Goal: Entertainment & Leisure: Browse casually

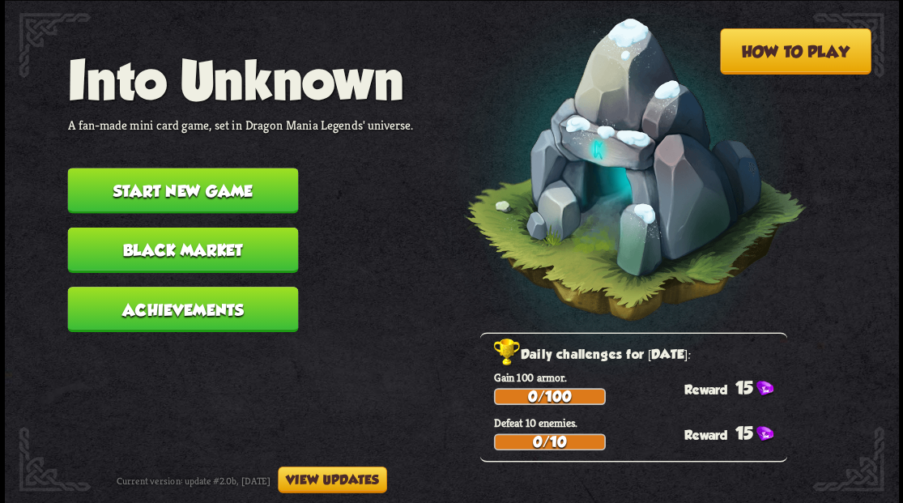
click at [210, 200] on button "Start new game" at bounding box center [182, 190] width 231 height 45
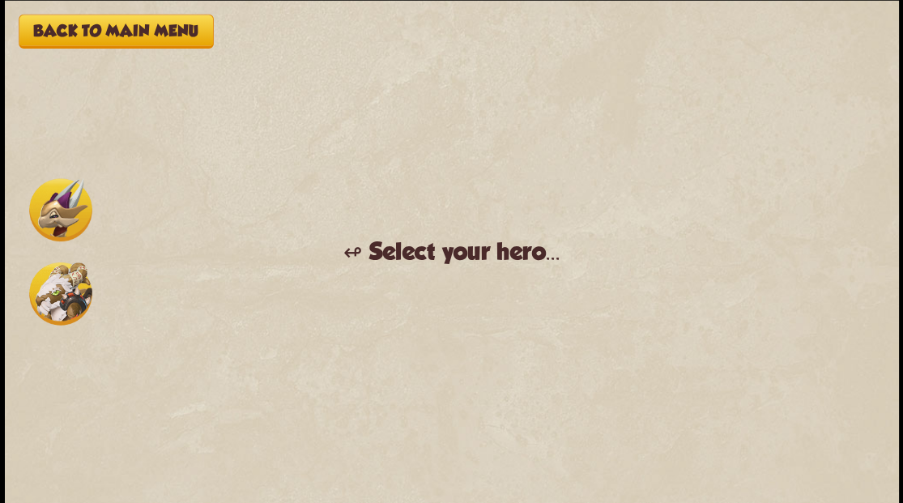
drag, startPoint x: 70, startPoint y: 196, endPoint x: 122, endPoint y: 199, distance: 52.0
click at [60, 209] on img at bounding box center [60, 209] width 63 height 63
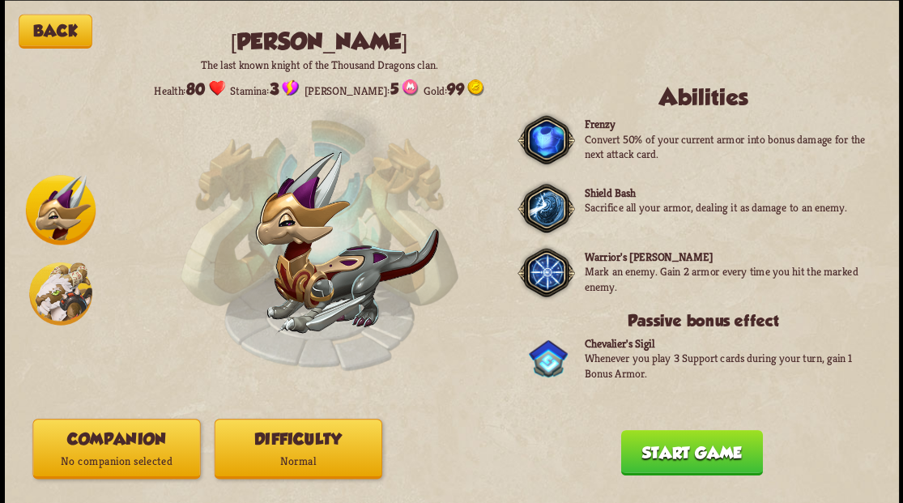
click at [41, 455] on p "No companion selected" at bounding box center [116, 461] width 166 height 23
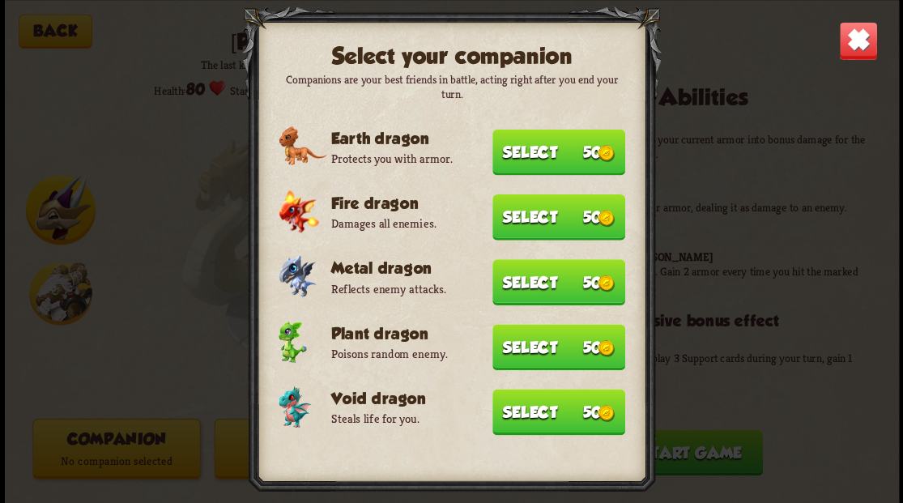
click at [524, 412] on button "Select 50" at bounding box center [559, 412] width 133 height 46
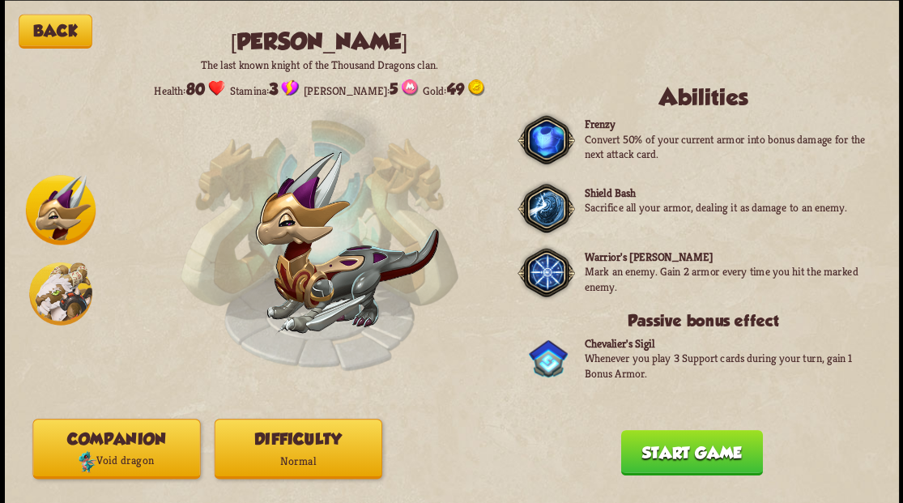
drag, startPoint x: 719, startPoint y: 468, endPoint x: 705, endPoint y: 451, distance: 21.9
click at [717, 465] on button "Start game" at bounding box center [692, 451] width 142 height 45
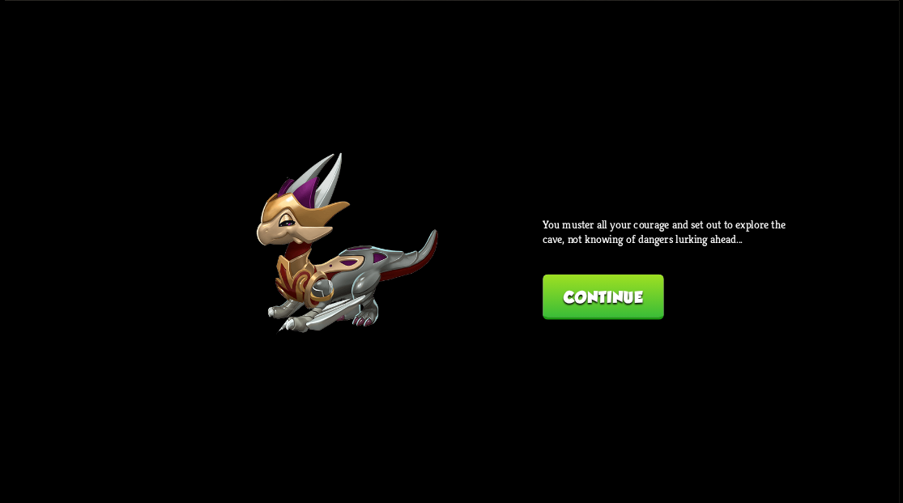
click at [608, 295] on button "Continue" at bounding box center [603, 296] width 121 height 45
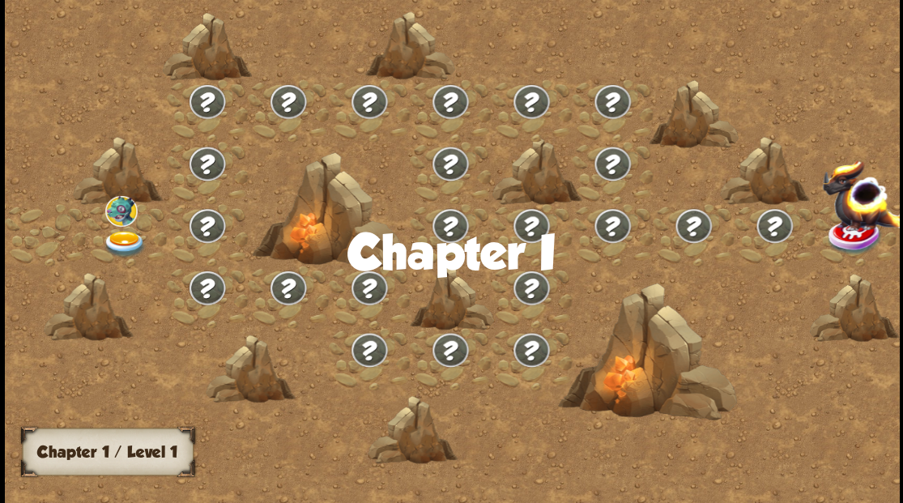
click at [118, 238] on img at bounding box center [124, 243] width 45 height 27
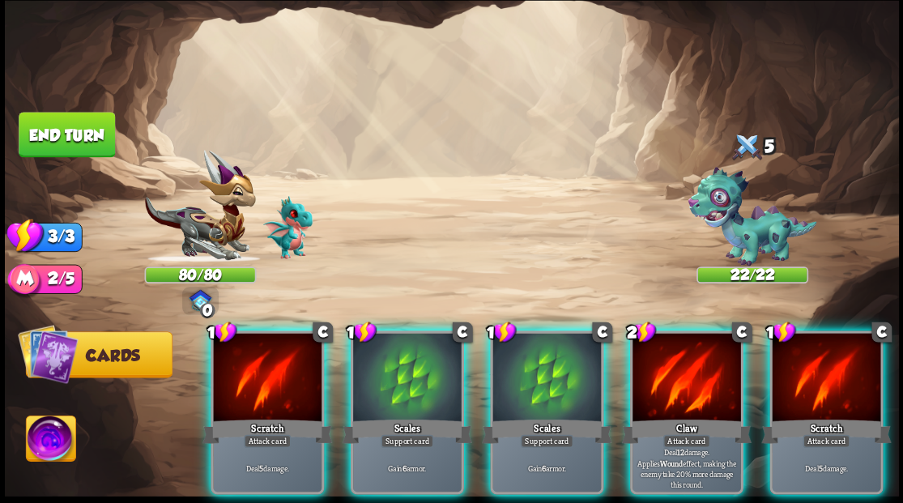
click at [414, 377] on div at bounding box center [407, 379] width 109 height 92
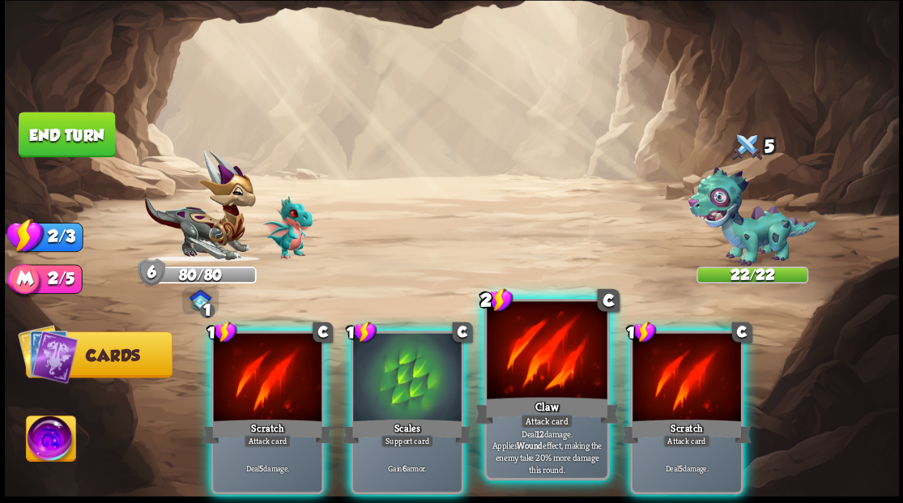
click at [521, 391] on div at bounding box center [547, 351] width 120 height 101
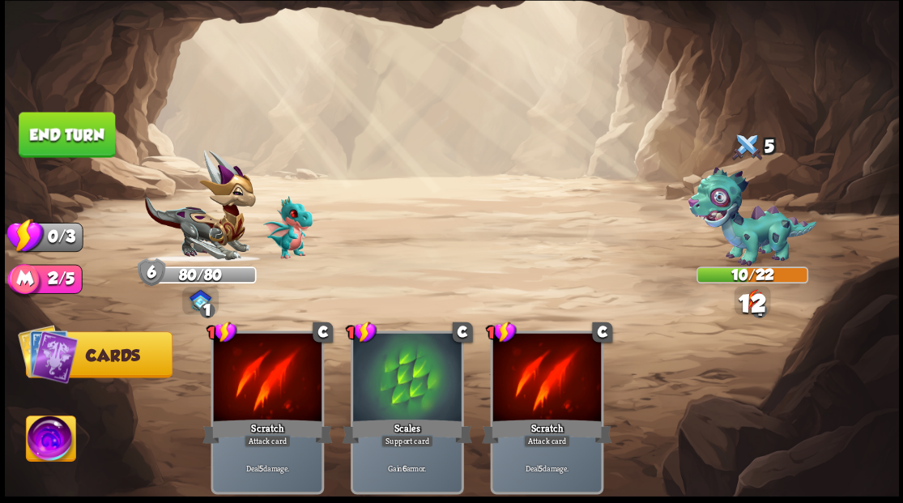
click at [86, 139] on button "End turn" at bounding box center [67, 134] width 96 height 45
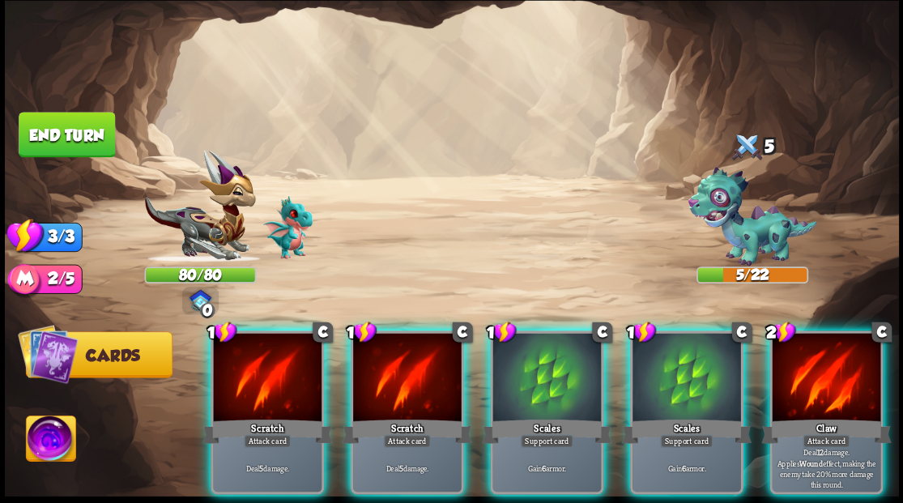
click at [808, 374] on div at bounding box center [826, 379] width 109 height 92
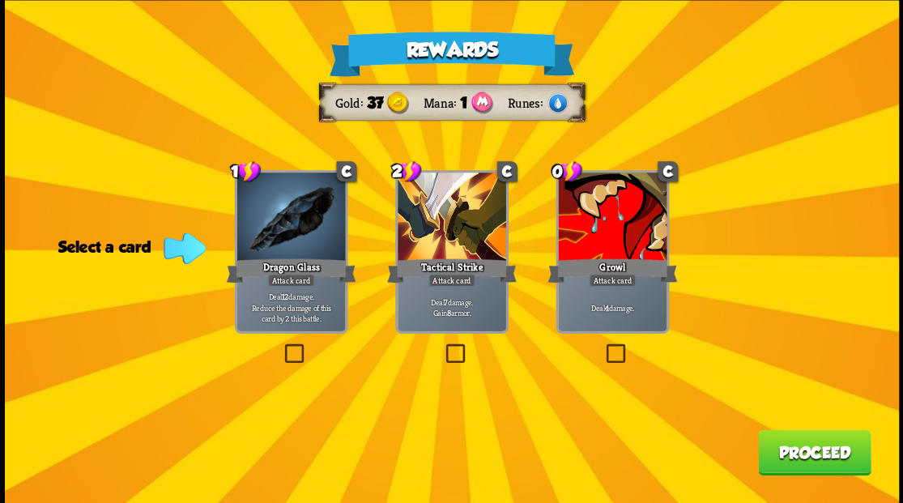
click at [281, 346] on label at bounding box center [281, 346] width 0 height 0
click at [0, 0] on input "checkbox" at bounding box center [0, 0] width 0 height 0
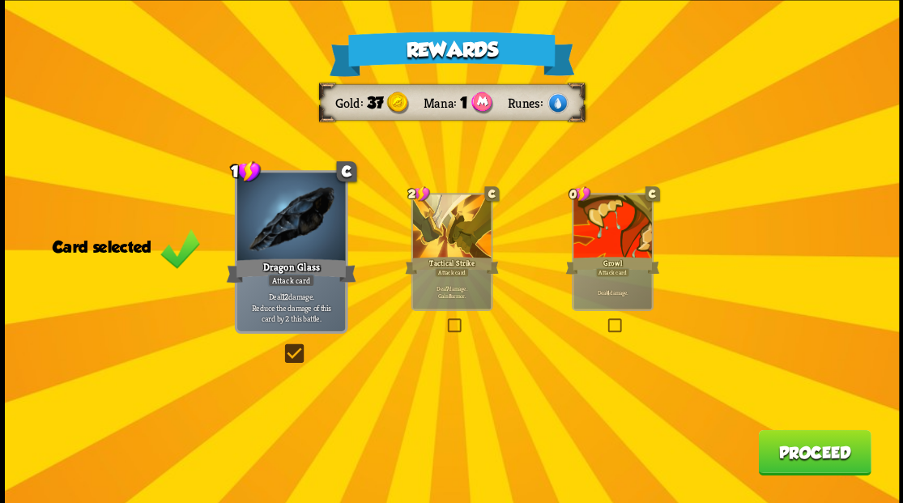
click at [822, 474] on button "Proceed" at bounding box center [814, 451] width 113 height 45
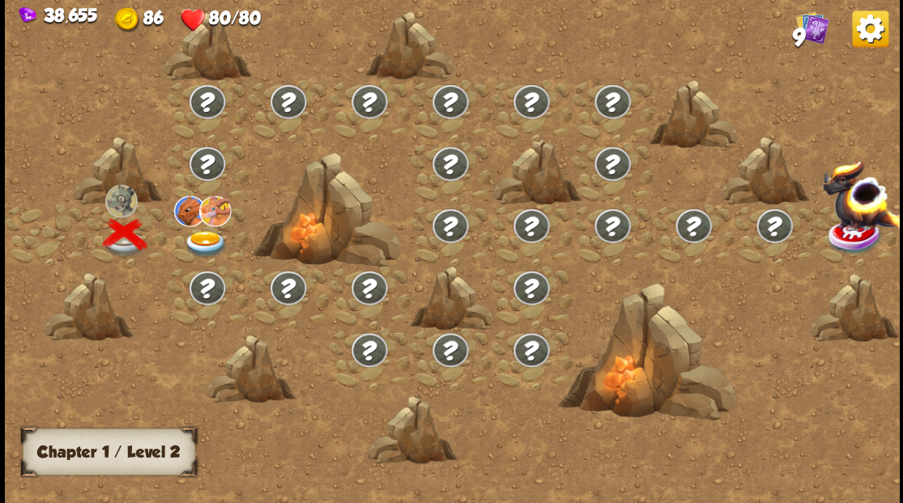
click at [197, 158] on img at bounding box center [206, 163] width 39 height 36
click at [192, 241] on img at bounding box center [205, 243] width 45 height 27
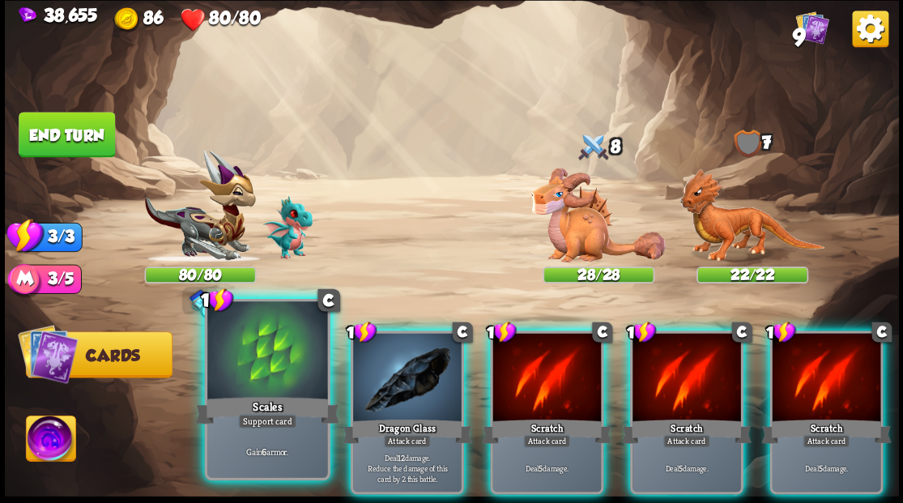
click at [253, 384] on div at bounding box center [267, 351] width 120 height 101
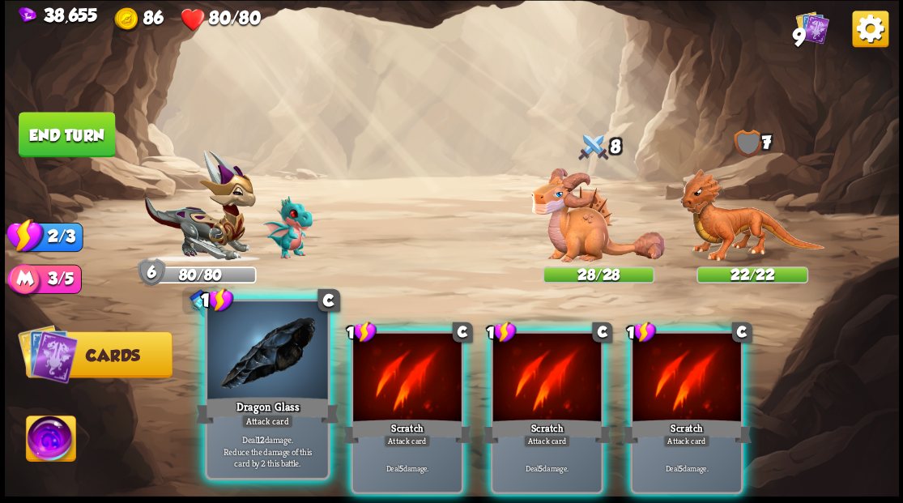
click at [246, 355] on div at bounding box center [267, 351] width 120 height 101
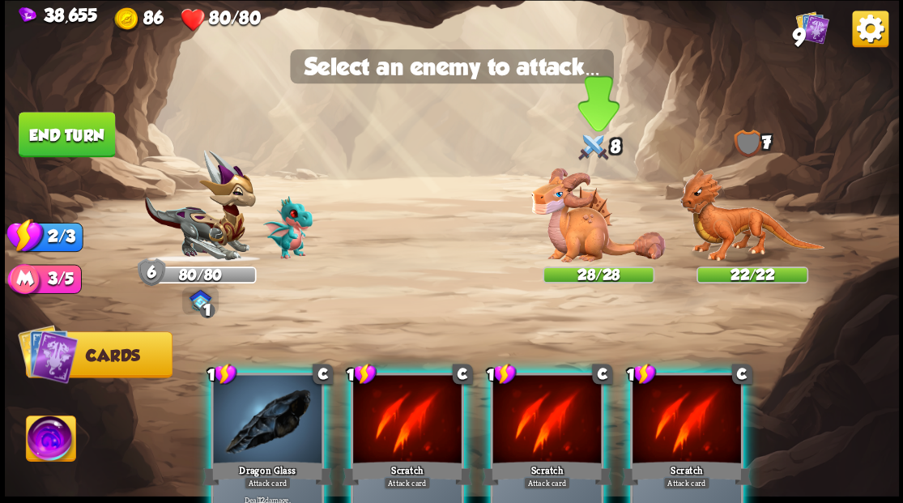
click at [557, 214] on img at bounding box center [599, 215] width 135 height 95
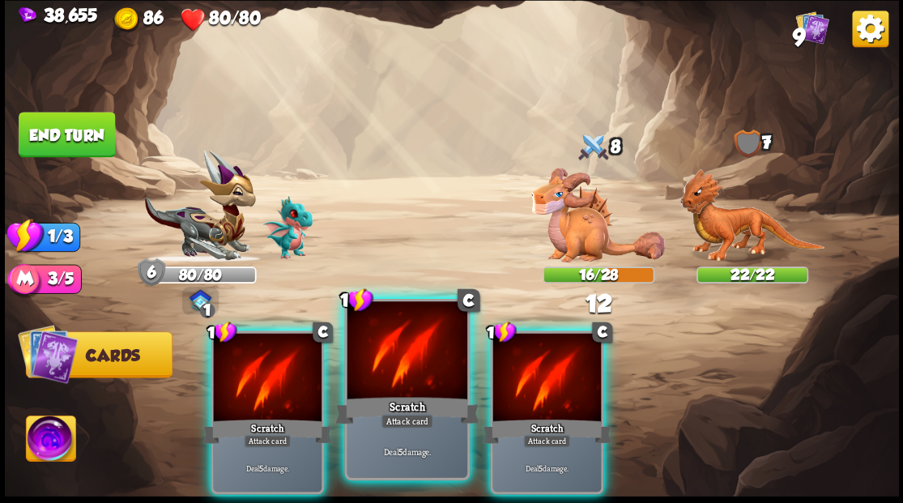
drag, startPoint x: 383, startPoint y: 374, endPoint x: 391, endPoint y: 353, distance: 21.5
click at [383, 373] on div at bounding box center [407, 351] width 120 height 101
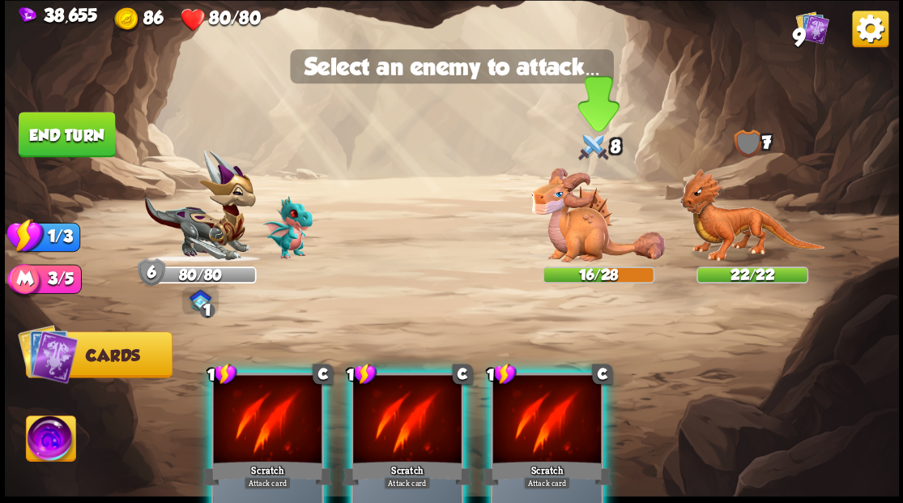
click at [582, 214] on img at bounding box center [599, 215] width 135 height 95
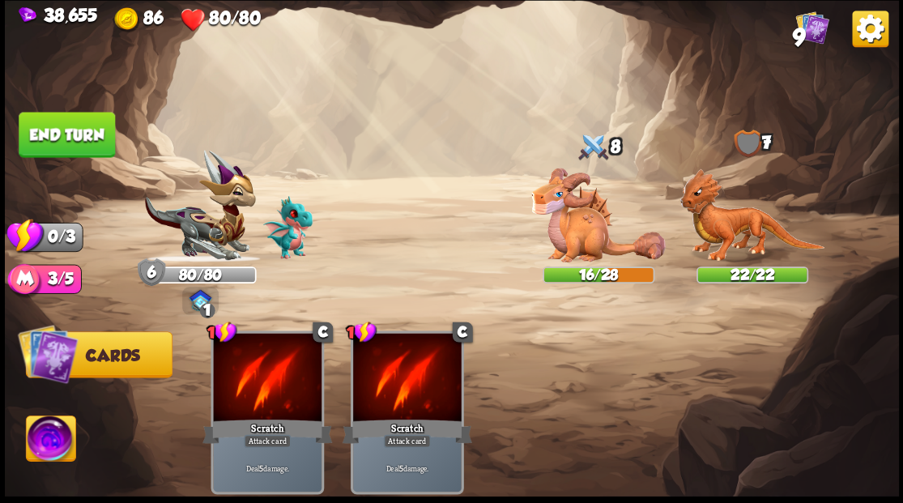
click at [582, 214] on img at bounding box center [599, 215] width 135 height 95
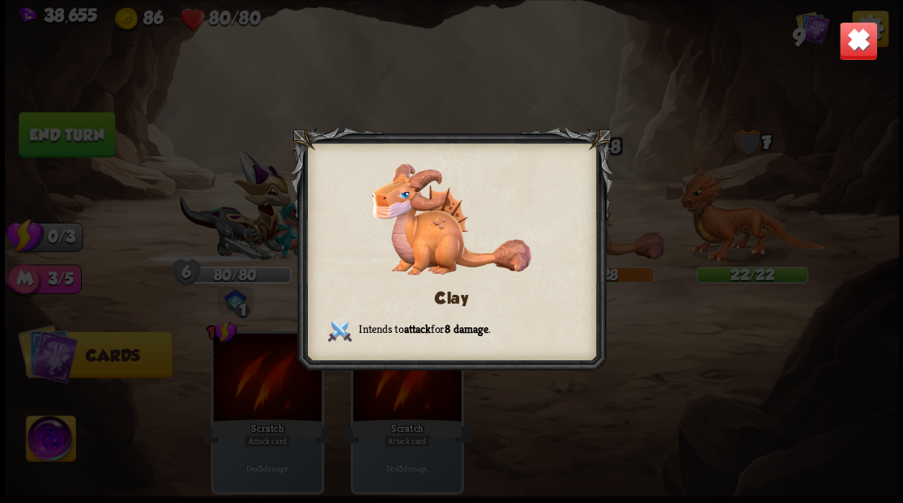
click at [582, 214] on div at bounding box center [452, 252] width 322 height 250
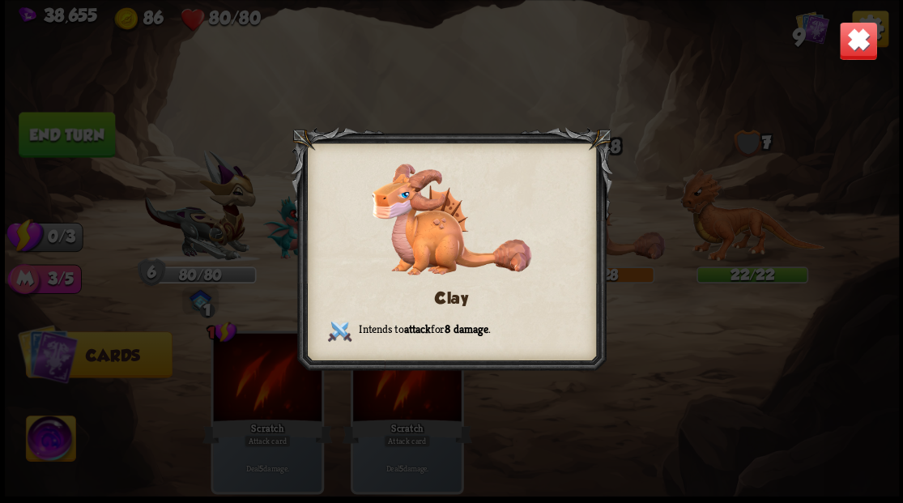
click at [857, 34] on img at bounding box center [858, 40] width 39 height 39
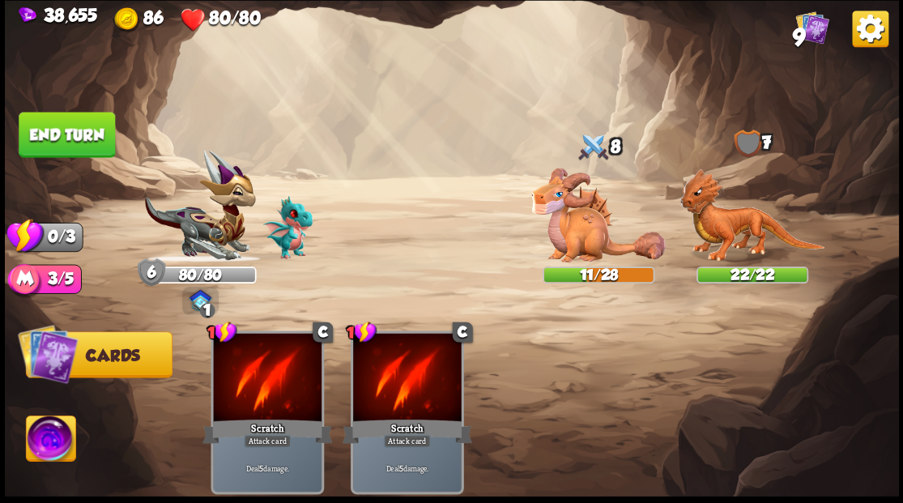
click at [55, 112] on button "End turn" at bounding box center [67, 134] width 96 height 45
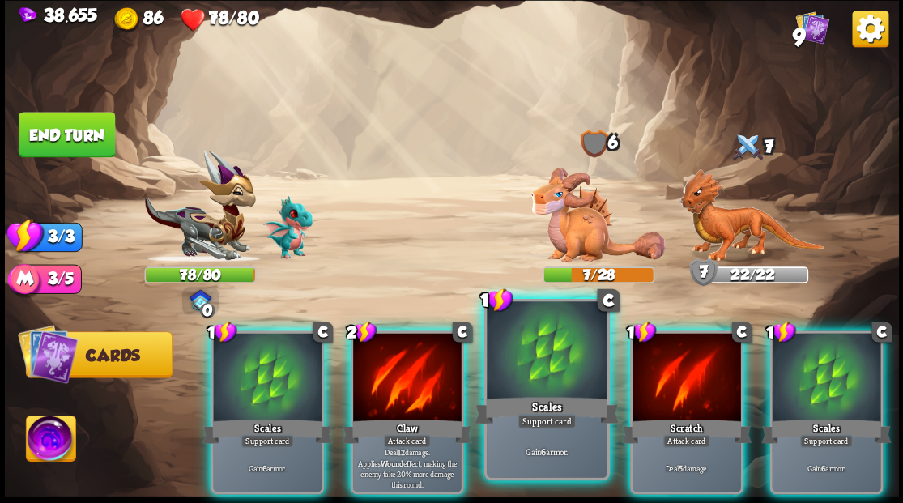
click at [548, 344] on div at bounding box center [547, 351] width 120 height 101
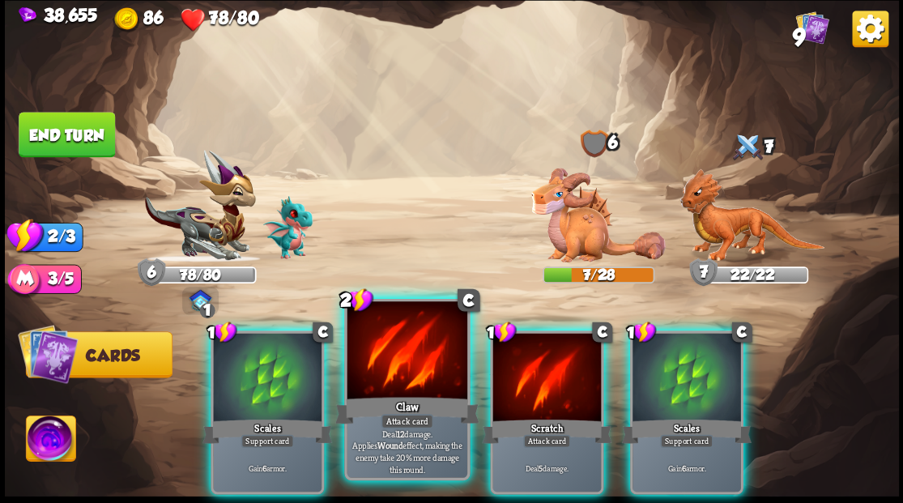
click at [385, 357] on div at bounding box center [407, 351] width 120 height 101
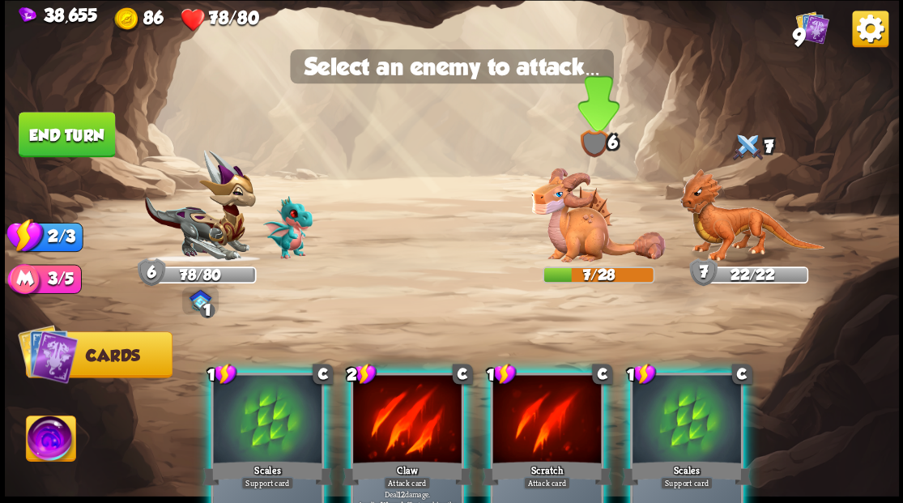
click at [575, 216] on img at bounding box center [599, 215] width 135 height 95
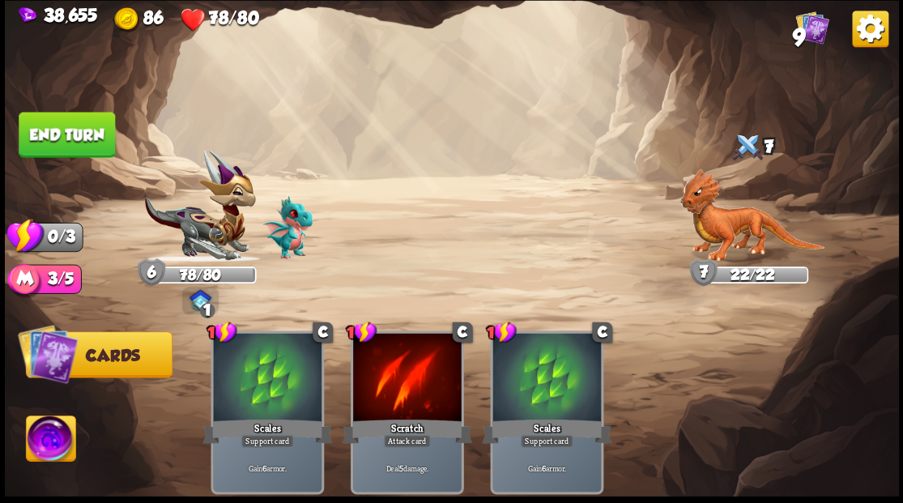
click at [85, 130] on button "End turn" at bounding box center [67, 134] width 96 height 45
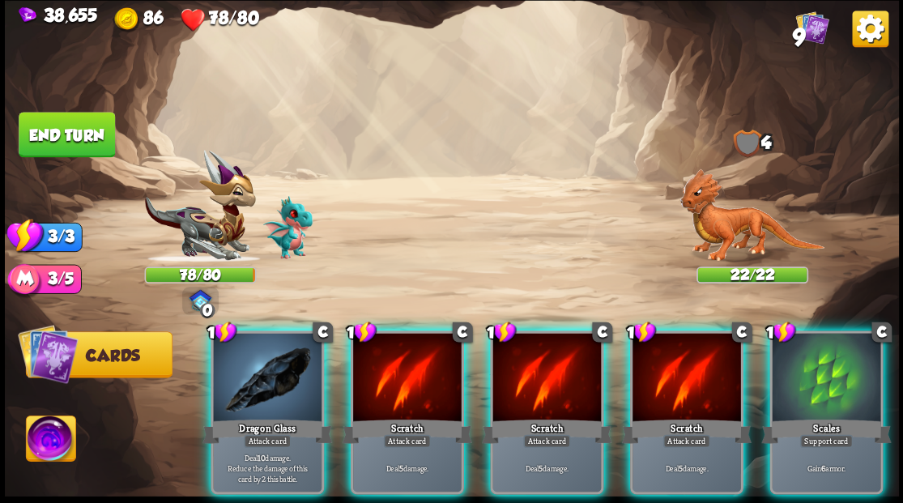
click at [708, 237] on img at bounding box center [752, 216] width 145 height 94
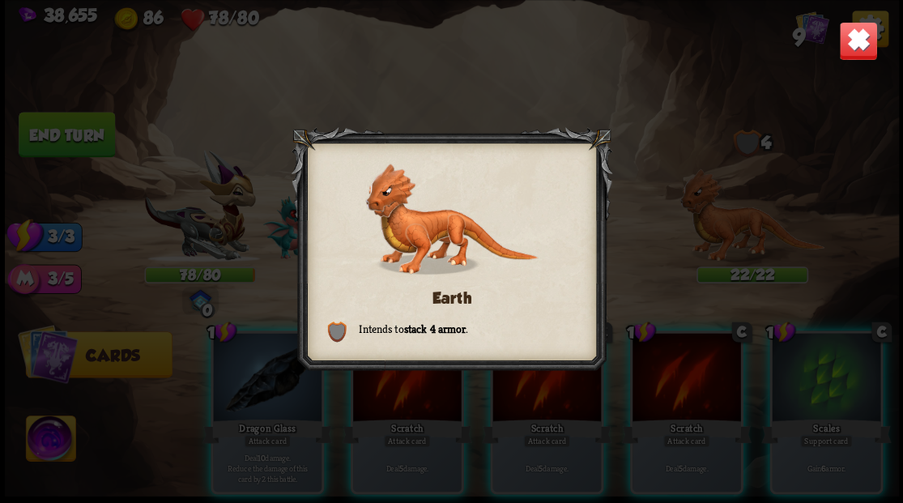
click at [849, 38] on img at bounding box center [858, 40] width 39 height 39
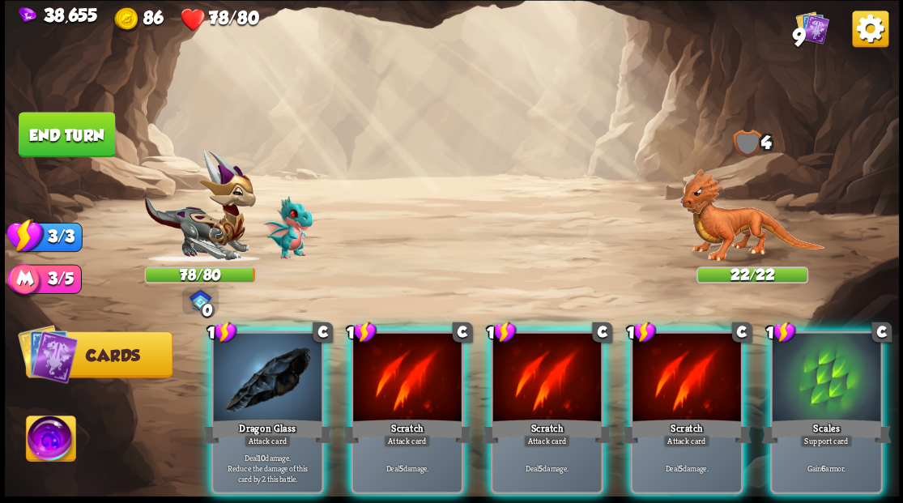
click at [578, 366] on div at bounding box center [547, 379] width 109 height 92
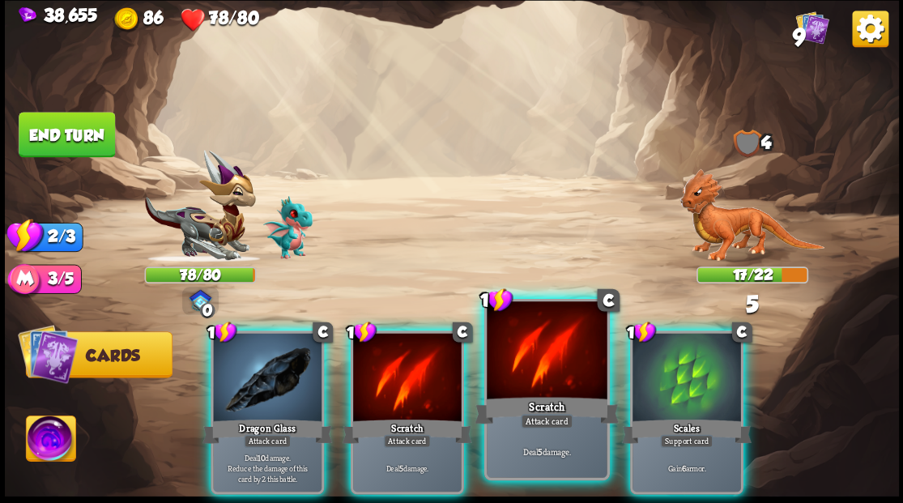
click at [513, 349] on div at bounding box center [547, 351] width 120 height 101
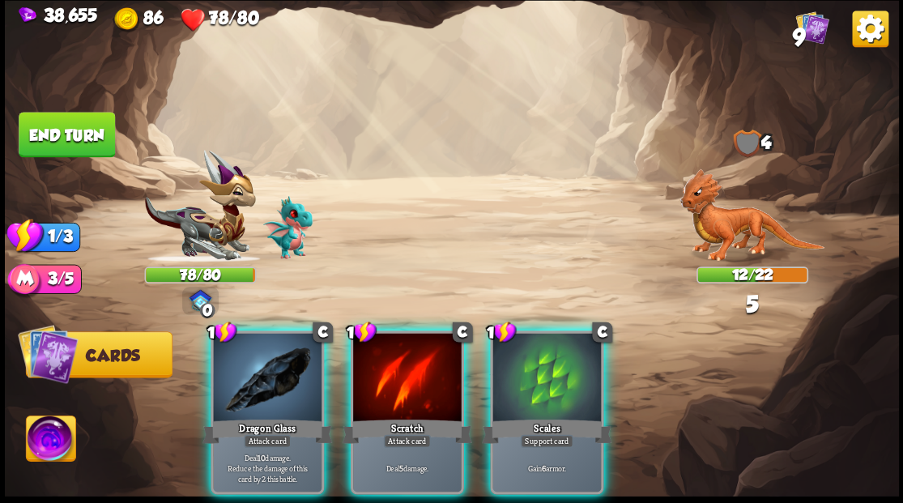
drag, startPoint x: 387, startPoint y: 366, endPoint x: 384, endPoint y: 345, distance: 21.3
click at [386, 361] on div at bounding box center [407, 379] width 109 height 92
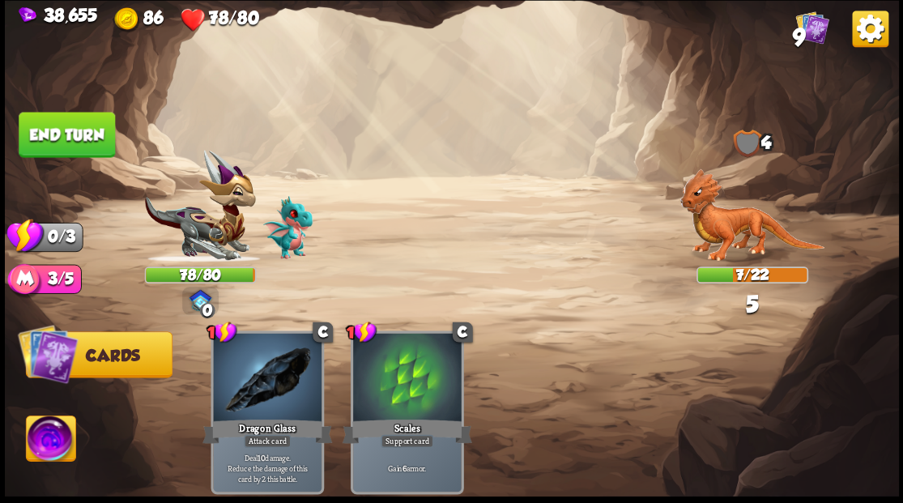
drag, startPoint x: 75, startPoint y: 133, endPoint x: 88, endPoint y: 135, distance: 13.2
click at [78, 134] on button "End turn" at bounding box center [67, 134] width 96 height 45
